Goal: Download file/media

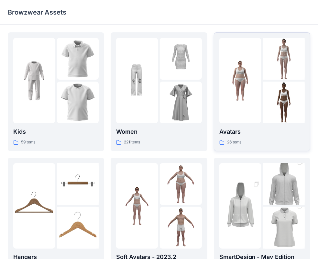
click at [259, 125] on div "Avatars 26 items" at bounding box center [261, 92] width 85 height 108
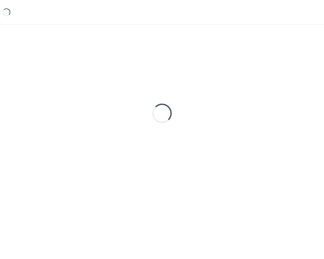
click at [259, 125] on div "Loading..." at bounding box center [162, 113] width 308 height 162
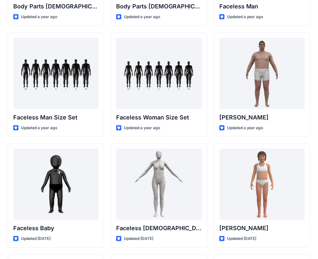
scroll to position [421, 0]
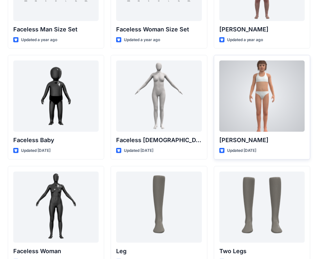
click at [263, 119] on div at bounding box center [261, 96] width 85 height 71
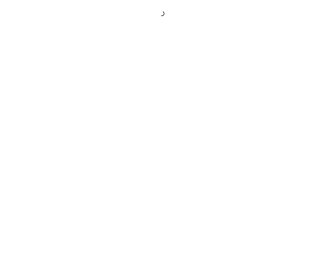
click at [263, 119] on div at bounding box center [162, 129] width 324 height 259
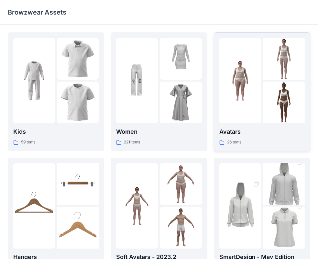
click at [248, 104] on div at bounding box center [240, 80] width 42 height 85
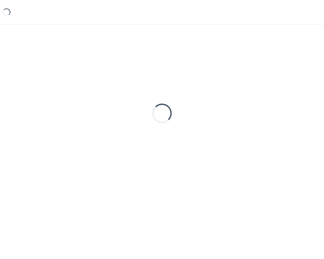
click at [248, 104] on div "Loading..." at bounding box center [162, 113] width 308 height 162
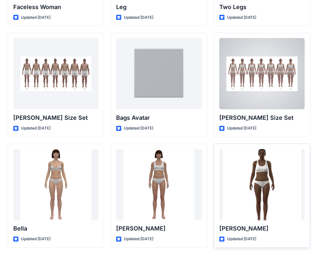
scroll to position [685, 0]
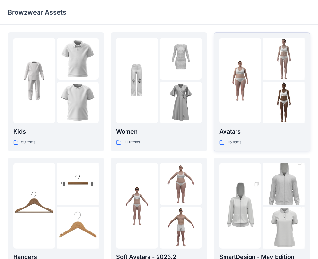
click at [266, 128] on p "Avatars" at bounding box center [261, 131] width 85 height 9
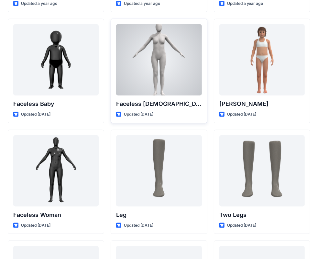
scroll to position [468, 0]
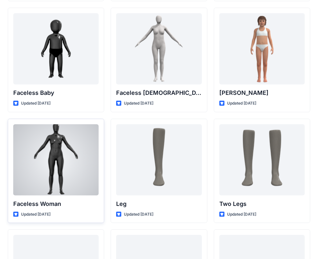
click at [62, 159] on div at bounding box center [55, 159] width 85 height 71
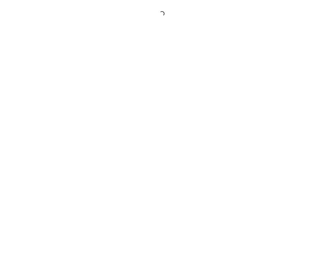
click at [62, 159] on div at bounding box center [162, 129] width 324 height 259
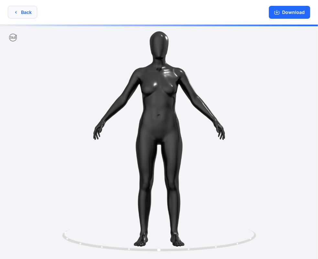
click at [16, 13] on icon "button" at bounding box center [15, 12] width 5 height 5
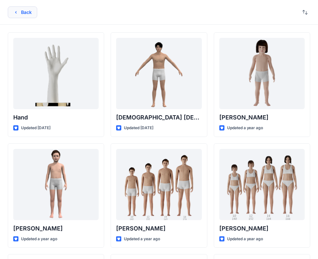
click at [12, 9] on button "Back" at bounding box center [22, 12] width 29 height 12
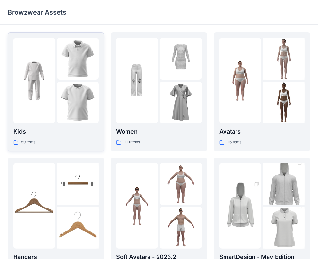
click at [58, 84] on img at bounding box center [78, 103] width 42 height 42
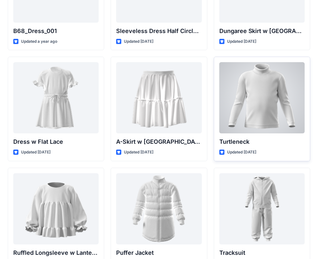
scroll to position [1420, 0]
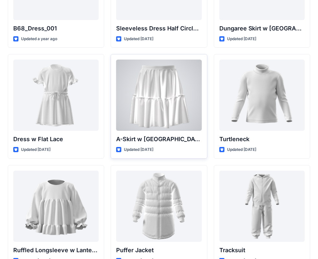
click at [169, 107] on div at bounding box center [158, 95] width 85 height 71
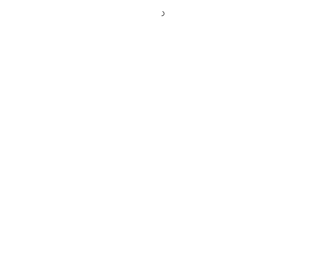
click at [169, 107] on div at bounding box center [162, 129] width 324 height 259
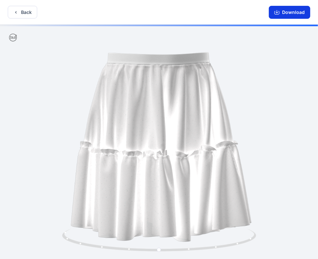
click at [294, 11] on button "Download" at bounding box center [289, 12] width 41 height 13
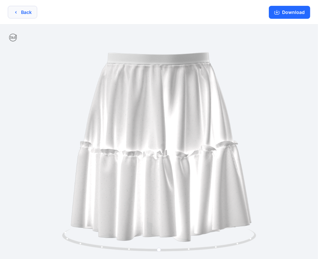
click at [21, 13] on button "Back" at bounding box center [22, 12] width 29 height 13
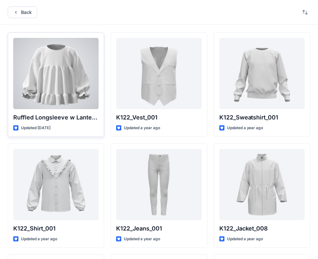
click at [53, 84] on div at bounding box center [55, 73] width 85 height 71
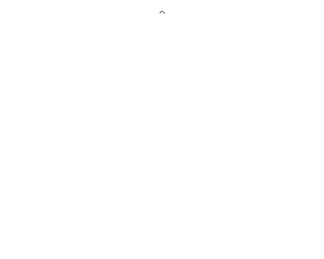
click at [53, 84] on div at bounding box center [162, 129] width 324 height 259
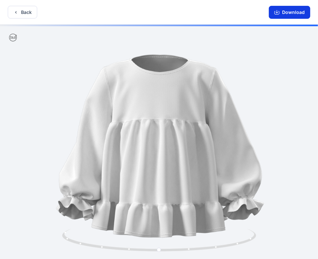
click at [281, 15] on button "Download" at bounding box center [289, 12] width 41 height 13
click at [12, 11] on button "Back" at bounding box center [22, 12] width 29 height 13
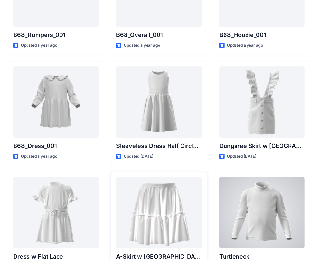
scroll to position [1313, 0]
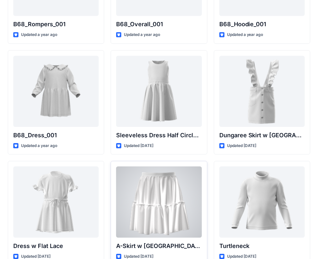
click at [161, 207] on div at bounding box center [158, 201] width 85 height 71
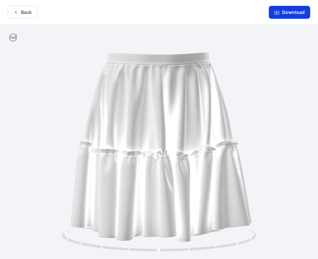
click at [287, 13] on button "Download" at bounding box center [289, 12] width 41 height 13
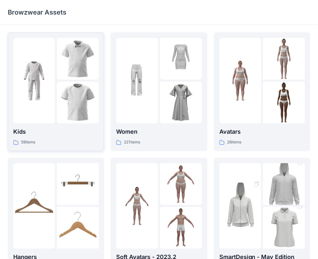
click at [74, 87] on img at bounding box center [78, 103] width 42 height 42
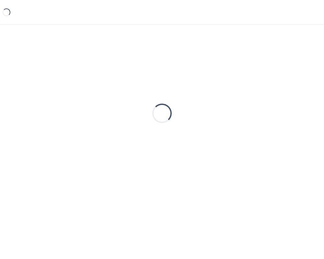
click at [74, 87] on div "Loading..." at bounding box center [162, 113] width 308 height 162
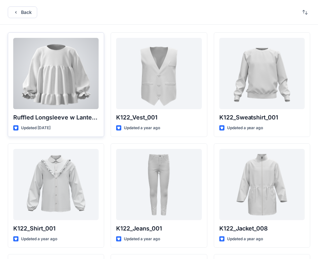
click at [66, 100] on div at bounding box center [55, 73] width 85 height 71
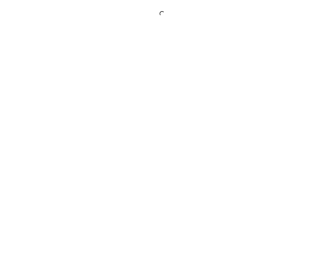
click at [66, 100] on div at bounding box center [162, 129] width 324 height 259
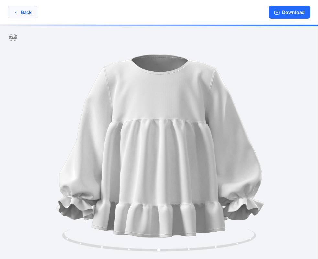
click at [14, 14] on icon "button" at bounding box center [15, 12] width 5 height 5
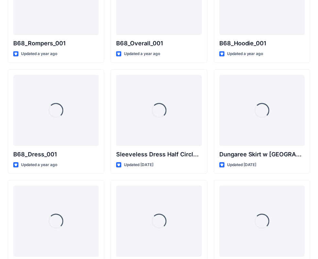
scroll to position [1323, 0]
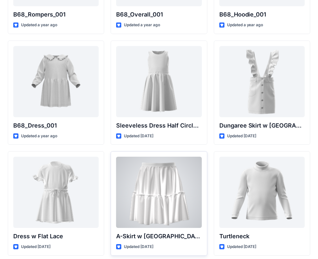
click at [159, 194] on div at bounding box center [158, 192] width 85 height 71
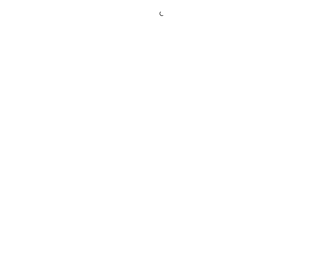
click at [159, 194] on div at bounding box center [162, 129] width 324 height 259
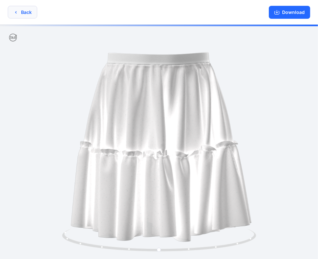
click at [16, 11] on icon "button" at bounding box center [15, 12] width 5 height 5
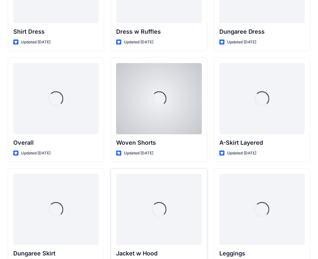
scroll to position [1766, 0]
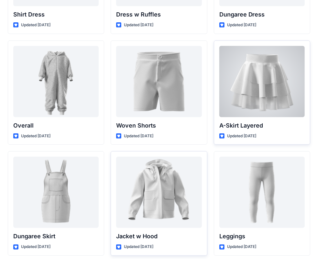
click at [267, 88] on div at bounding box center [261, 81] width 85 height 71
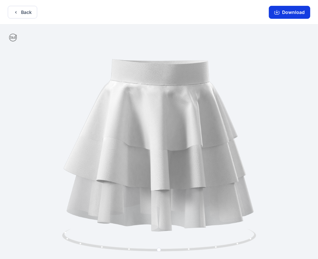
click at [291, 13] on button "Download" at bounding box center [289, 12] width 41 height 13
